Goal: Obtain resource: Obtain resource

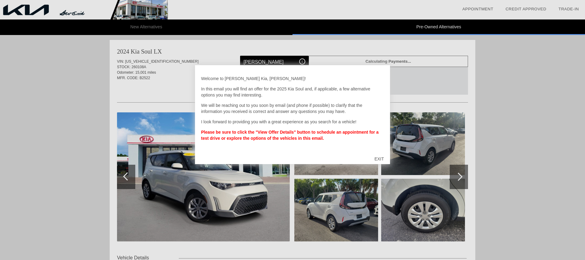
click at [378, 160] on div "EXIT" at bounding box center [379, 159] width 22 height 18
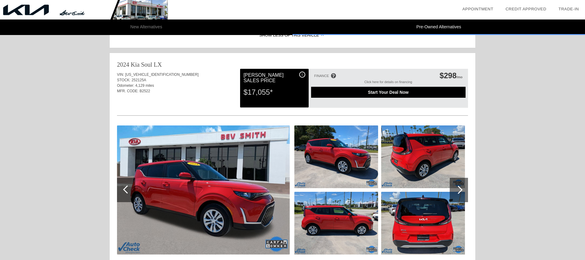
scroll to position [357, 0]
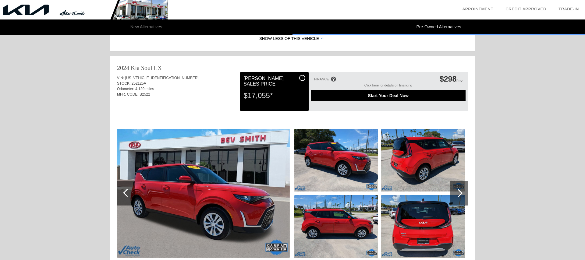
click at [460, 198] on div at bounding box center [459, 193] width 18 height 24
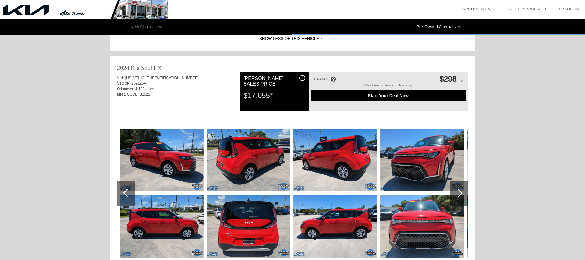
click at [460, 198] on div at bounding box center [459, 193] width 18 height 24
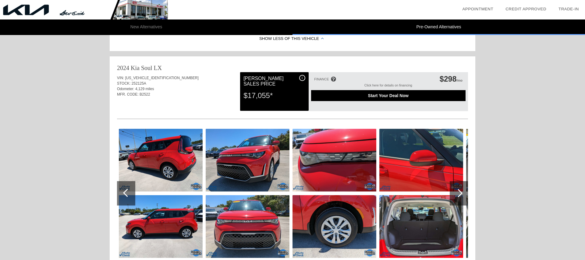
click at [430, 235] on img at bounding box center [421, 226] width 84 height 63
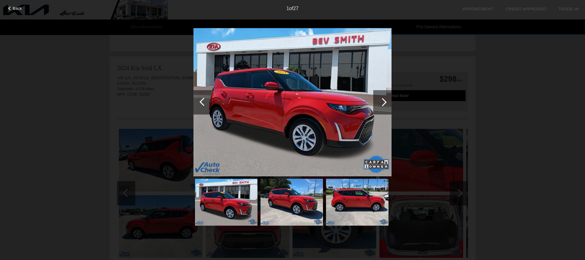
click at [382, 102] on div at bounding box center [382, 102] width 8 height 8
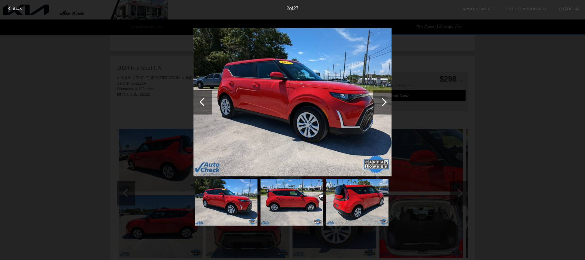
click at [383, 105] on div at bounding box center [382, 102] width 8 height 8
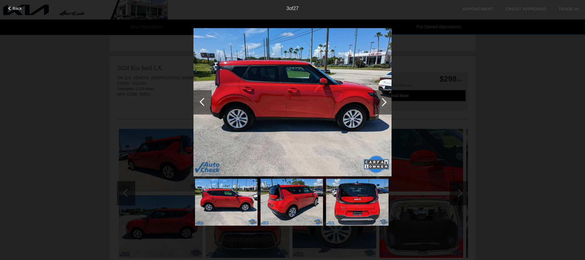
click at [383, 105] on div at bounding box center [382, 102] width 8 height 8
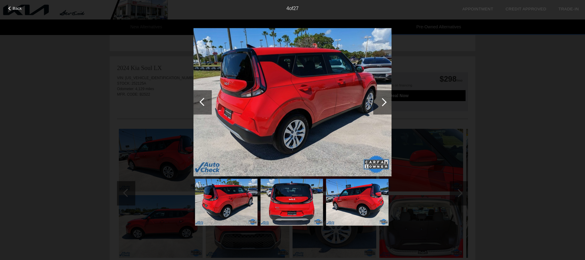
click at [383, 105] on div at bounding box center [382, 102] width 8 height 8
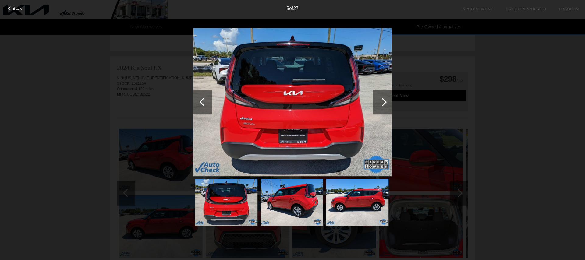
click at [383, 105] on div at bounding box center [382, 102] width 8 height 8
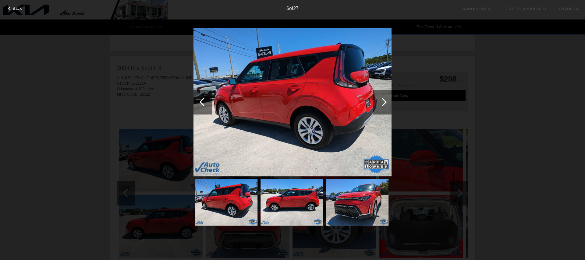
click at [383, 105] on div at bounding box center [382, 102] width 8 height 8
